Goal: Task Accomplishment & Management: Complete application form

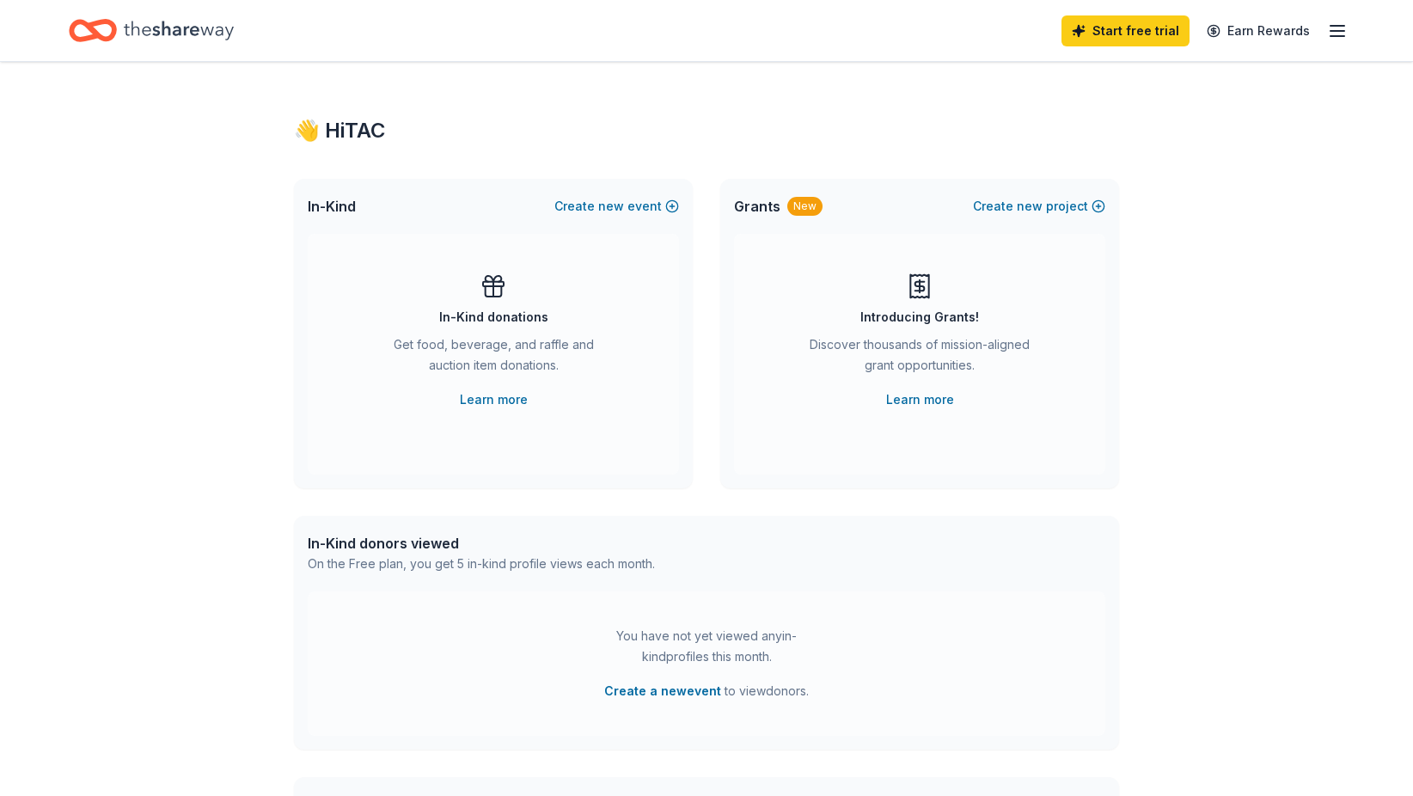
click at [1335, 21] on icon "button" at bounding box center [1337, 31] width 21 height 21
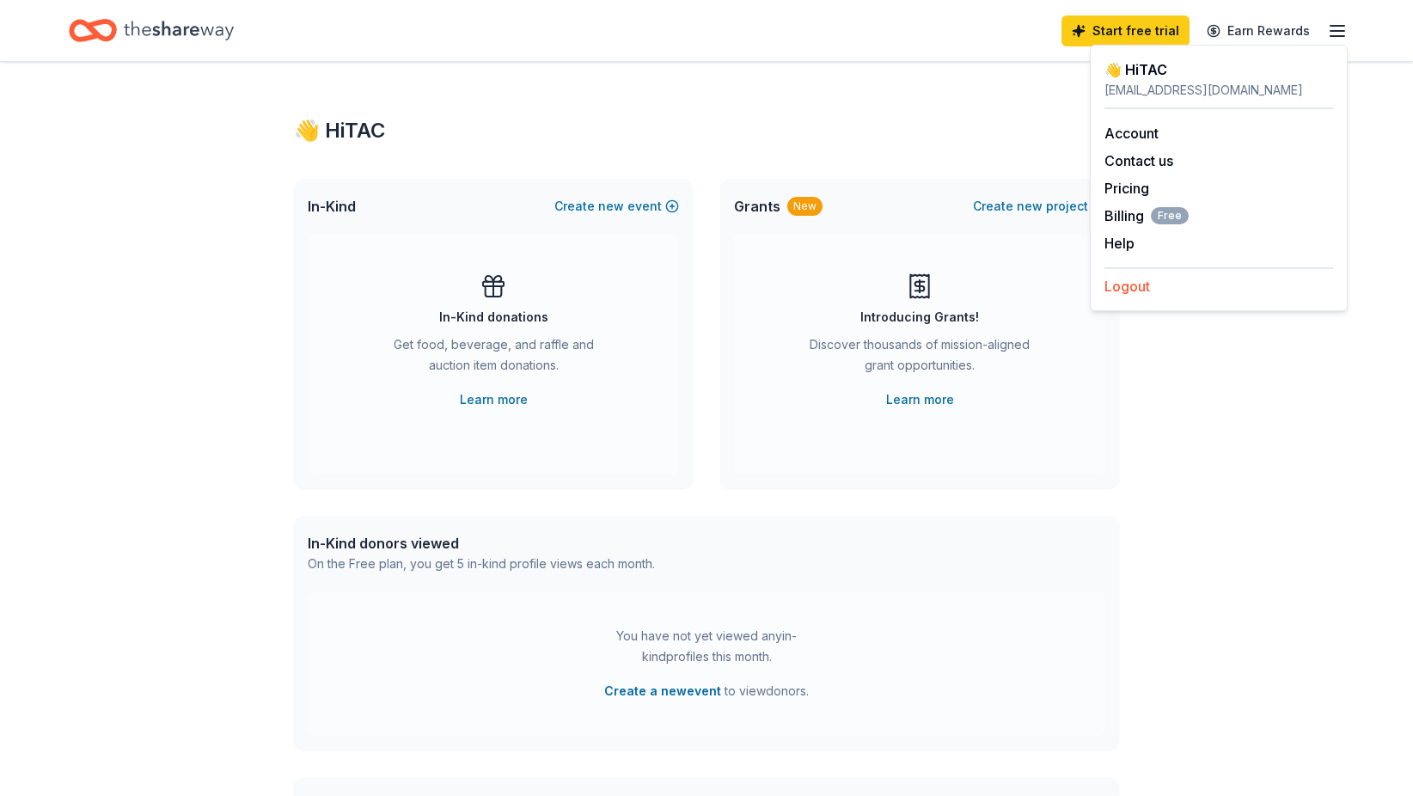
click at [1142, 295] on button "Logout" at bounding box center [1127, 286] width 46 height 21
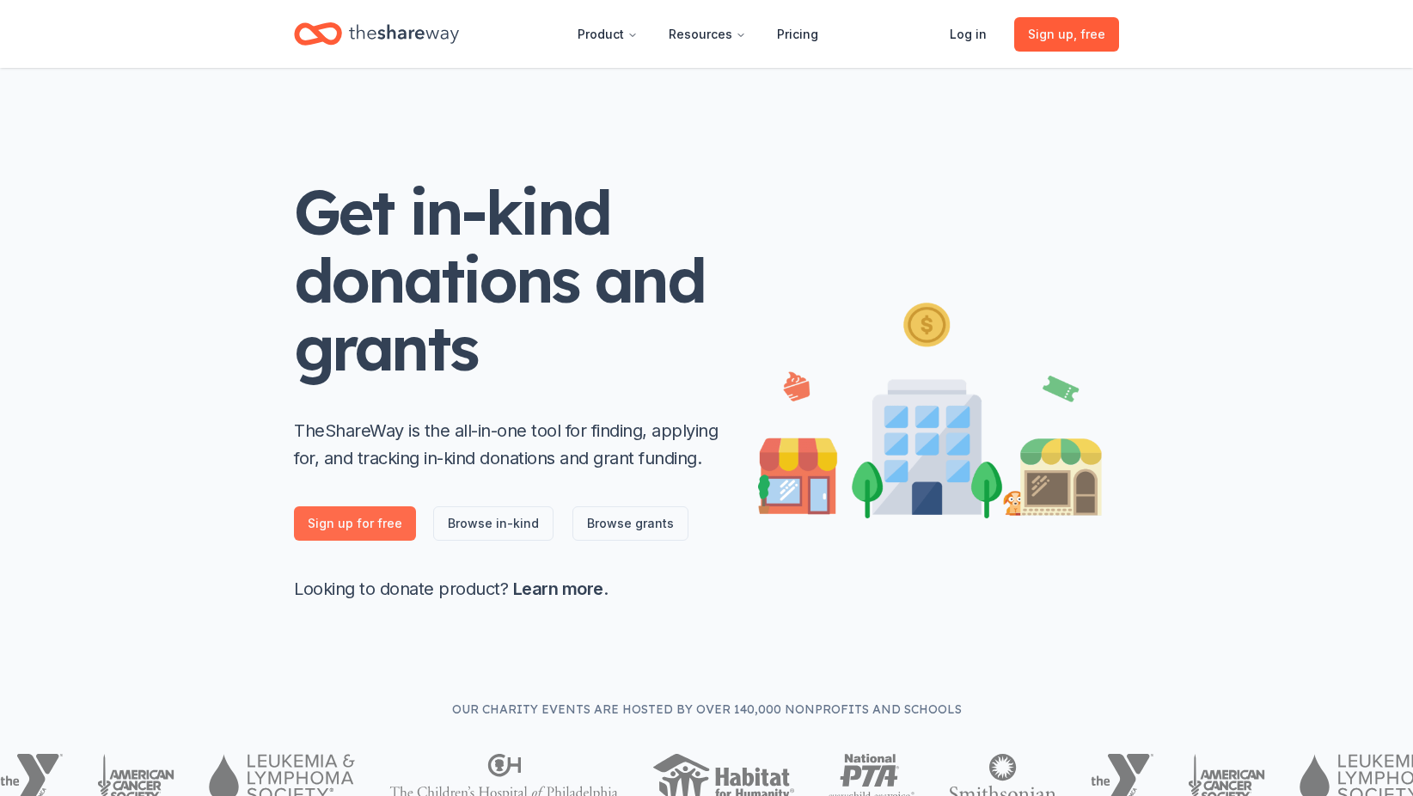
click at [387, 511] on link "Sign up for free" at bounding box center [355, 523] width 122 height 34
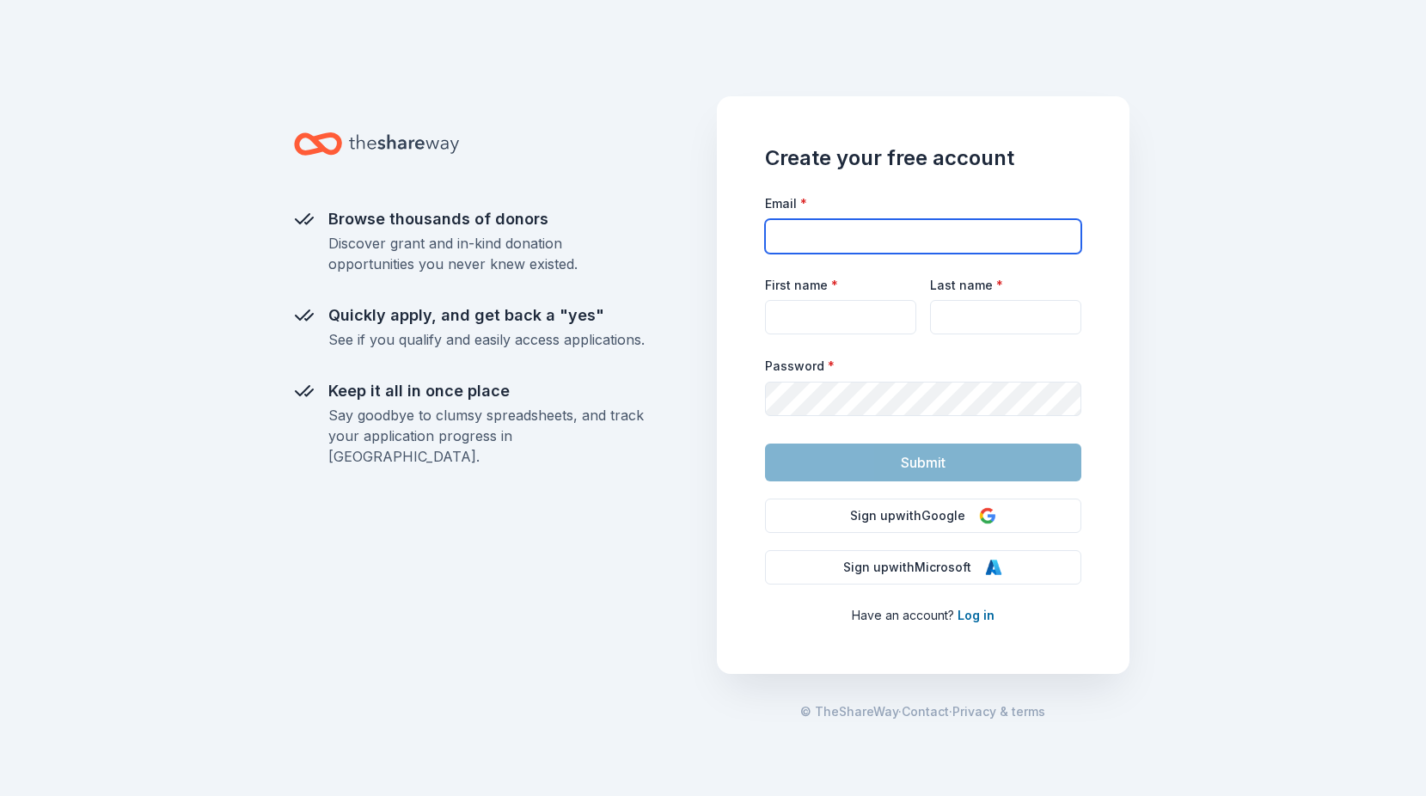
click at [847, 225] on input "Email *" at bounding box center [923, 236] width 316 height 34
type input "[EMAIL_ADDRESS][DOMAIN_NAME]"
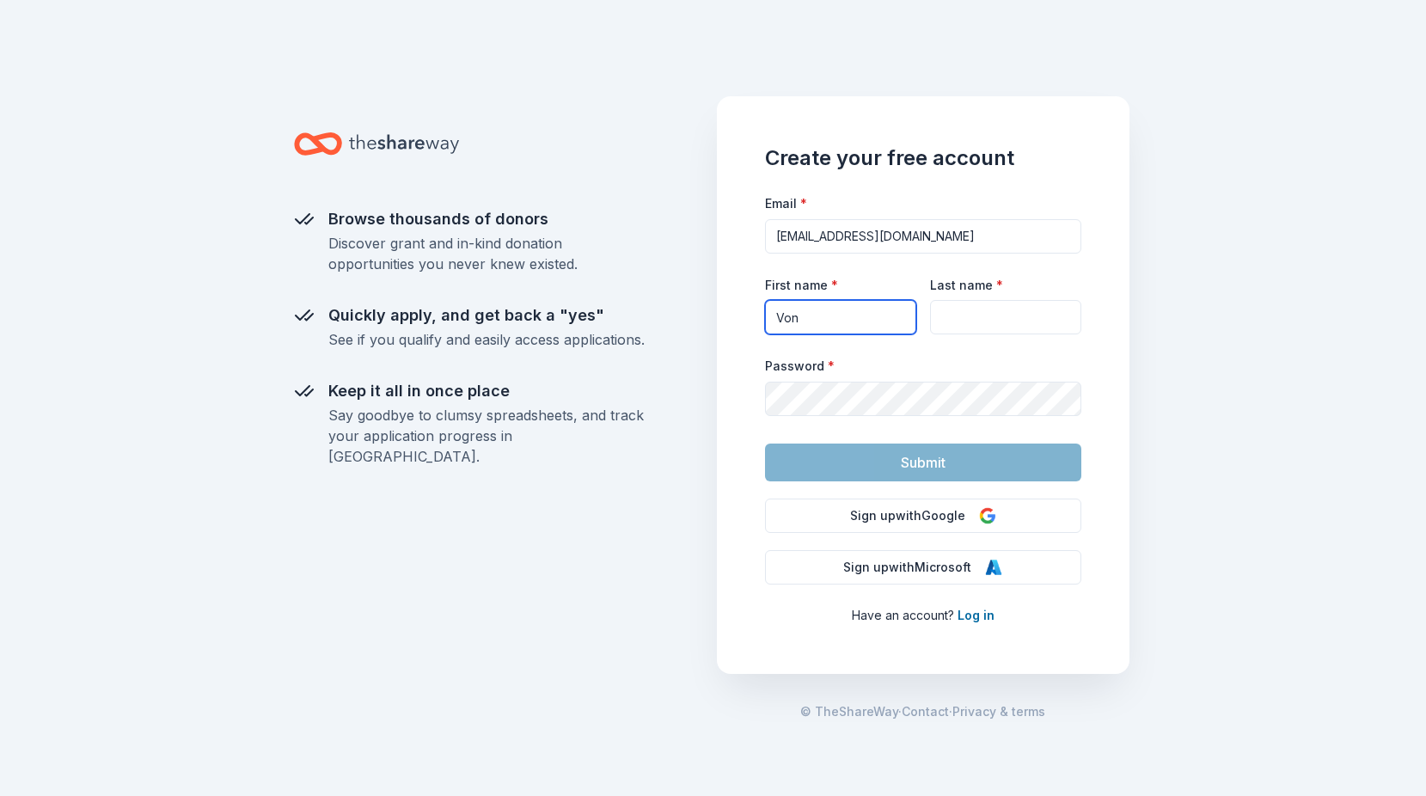
type input "[PERSON_NAME]"
type input "West"
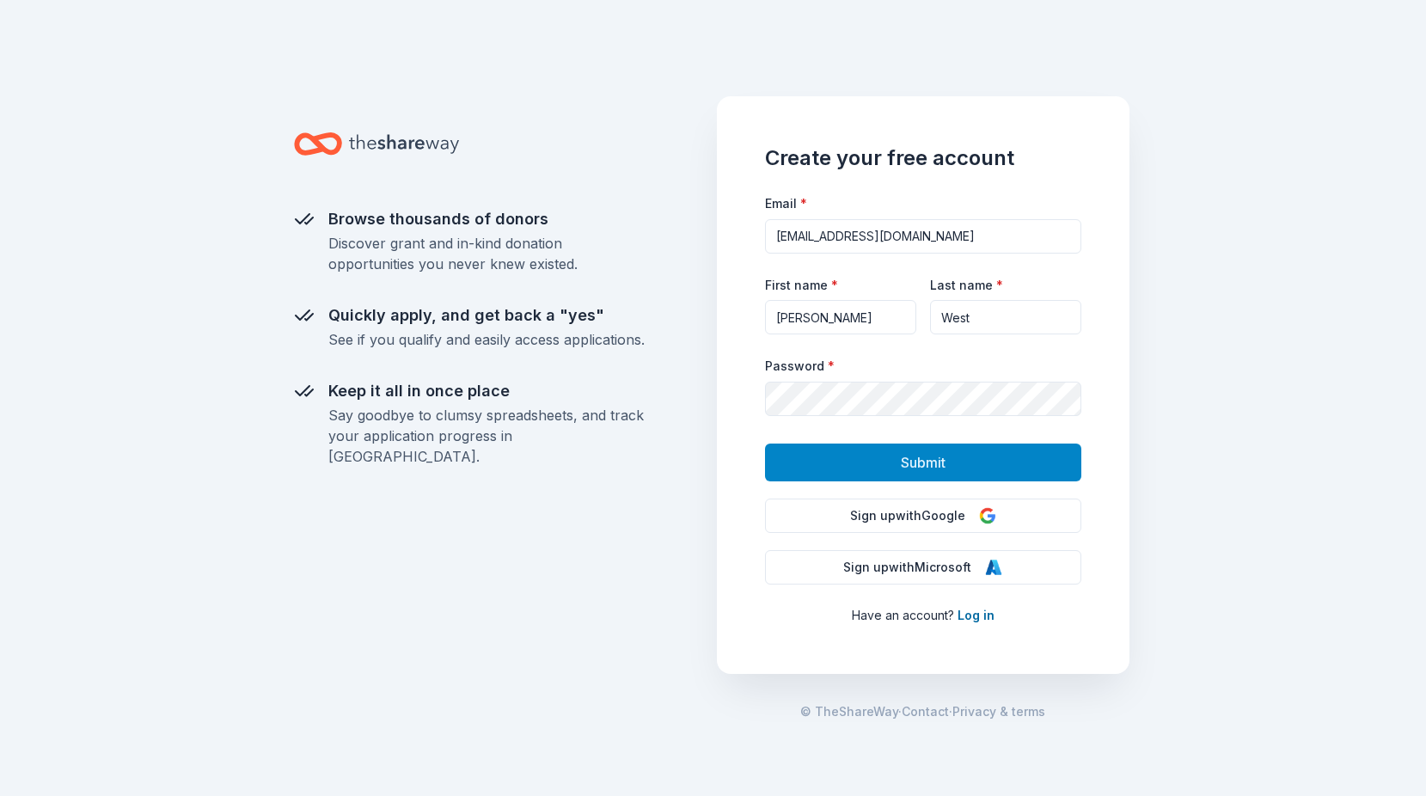
click at [891, 466] on button "Submit" at bounding box center [923, 462] width 316 height 38
